Goal: Task Accomplishment & Management: Use online tool/utility

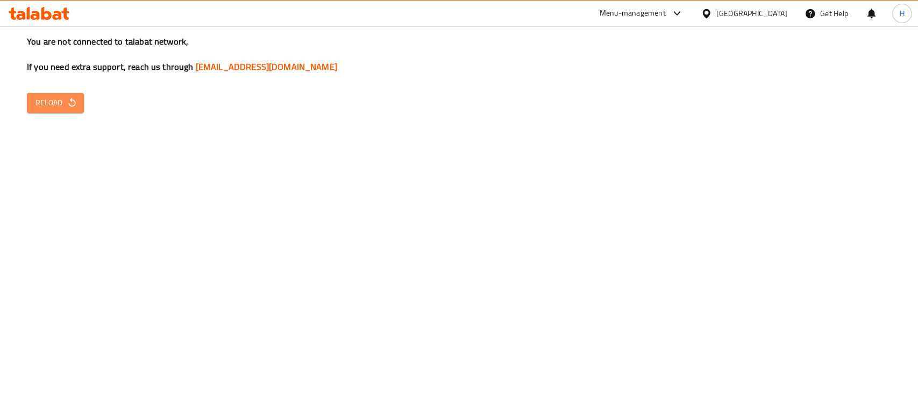
click at [77, 108] on button "Reload" at bounding box center [55, 103] width 57 height 20
